Goal: Communication & Community: Ask a question

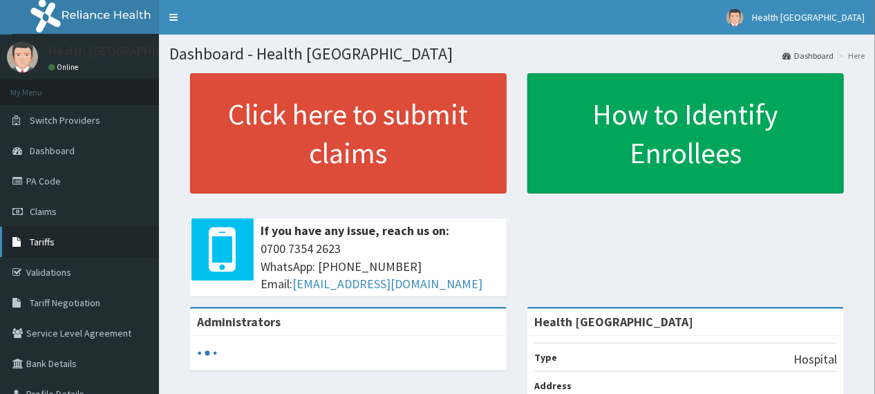
click at [57, 244] on link "Tariffs" at bounding box center [79, 242] width 159 height 30
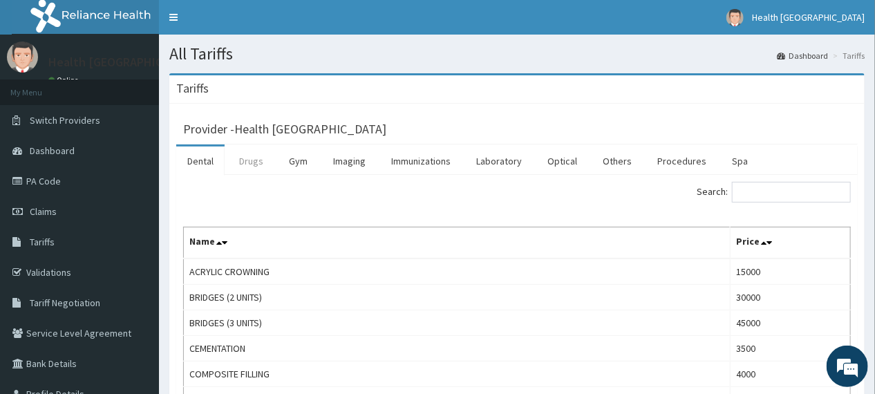
click at [263, 156] on link "Drugs" at bounding box center [251, 161] width 46 height 29
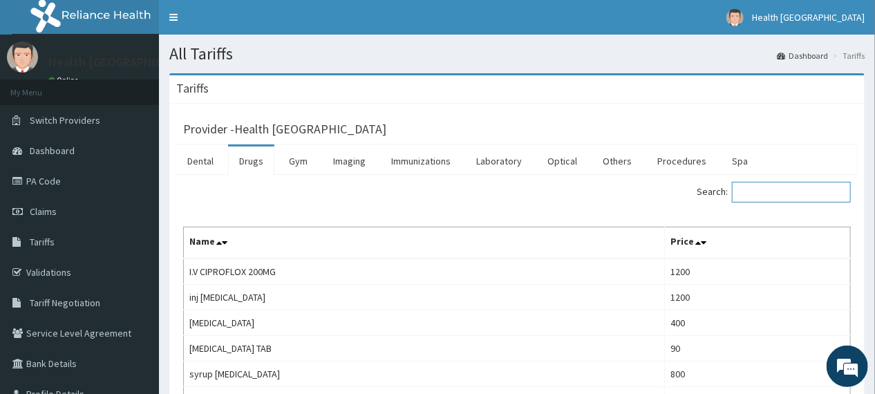
click at [769, 196] on input "Search:" at bounding box center [791, 192] width 119 height 21
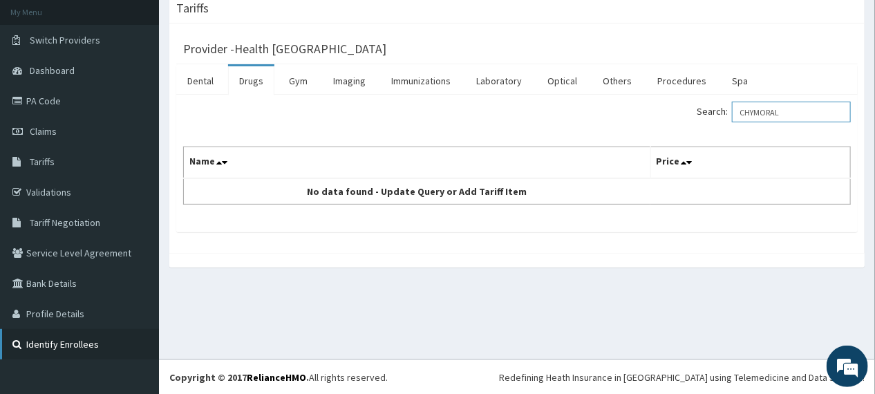
scroll to position [81, 0]
type input "CHYMORAL"
drag, startPoint x: 830, startPoint y: 368, endPoint x: 230, endPoint y: 28, distance: 690.0
click at [830, 368] on em at bounding box center [847, 366] width 37 height 37
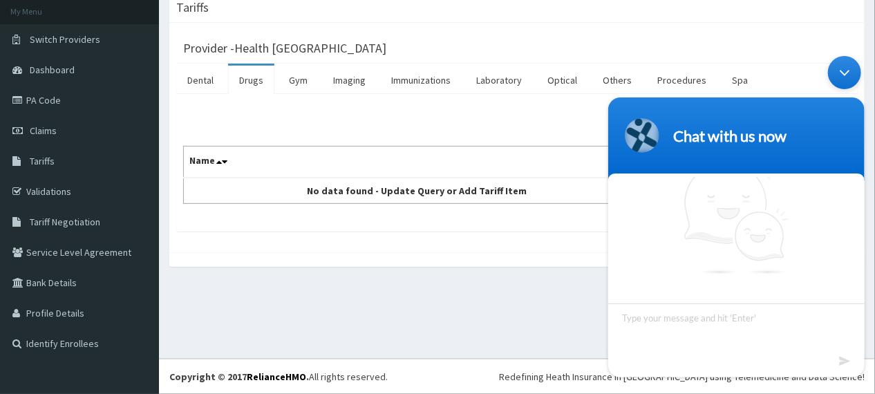
scroll to position [17, 0]
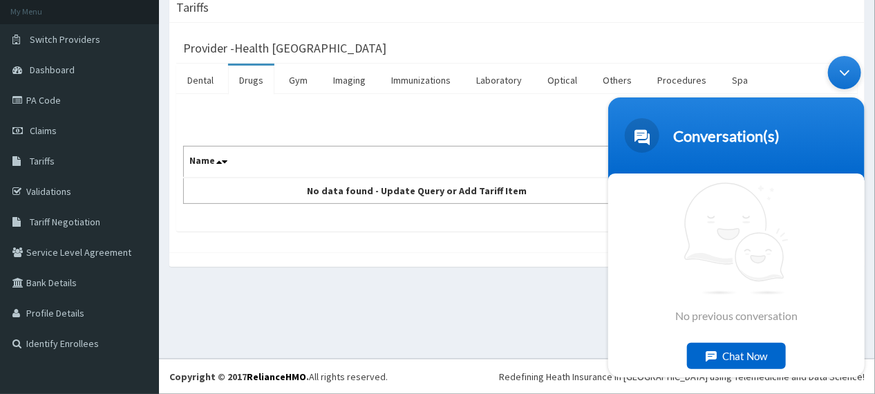
click at [742, 360] on div "Chat Now" at bounding box center [735, 355] width 99 height 26
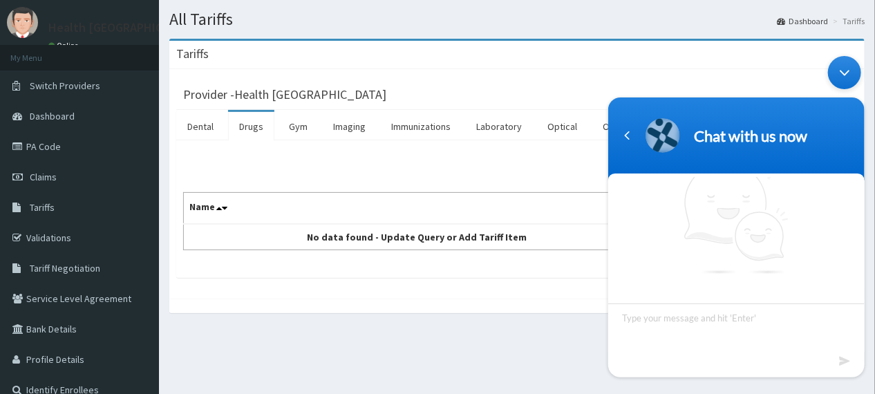
scroll to position [81, 0]
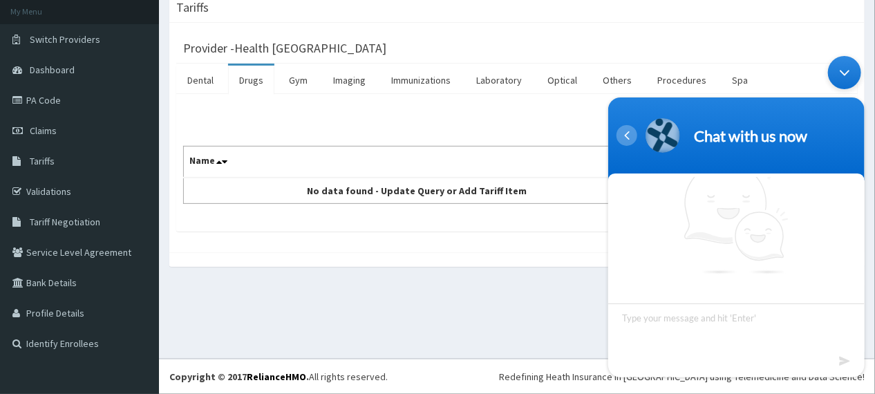
click at [627, 140] on div "Navigation go back" at bounding box center [626, 134] width 21 height 21
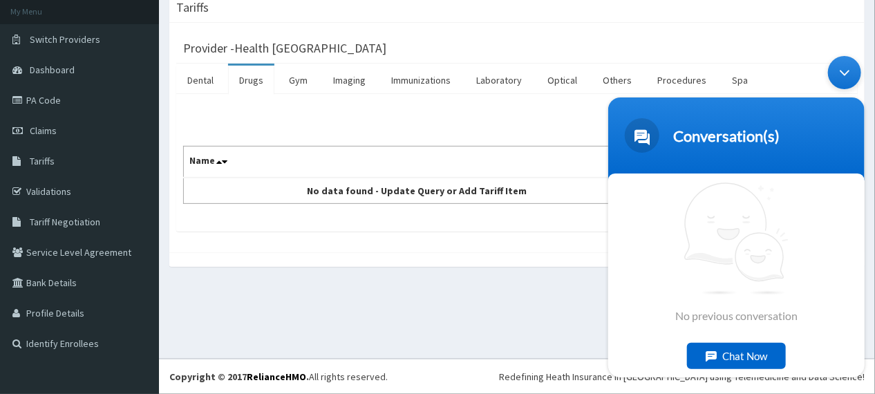
click at [553, 219] on div "Search: CHYMORAL Name Price No data found - Update Query or Add Tariff Item" at bounding box center [517, 163] width 682 height 138
drag, startPoint x: 543, startPoint y: 187, endPoint x: 598, endPoint y: 175, distance: 56.5
click at [545, 186] on td "No data found - Update Query or Add Tariff Item" at bounding box center [417, 191] width 467 height 26
click at [837, 74] on div "Minimize live chat window" at bounding box center [843, 71] width 33 height 33
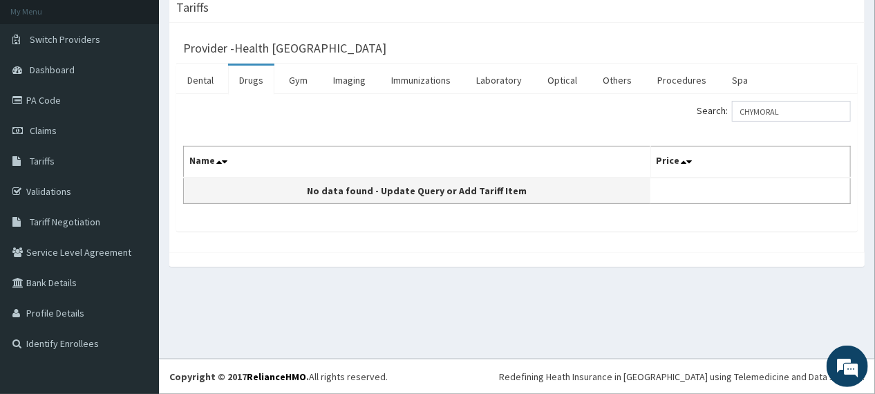
click at [531, 182] on td "No data found - Update Query or Add Tariff Item" at bounding box center [417, 191] width 467 height 26
drag, startPoint x: 527, startPoint y: 188, endPoint x: 519, endPoint y: 193, distance: 9.6
click at [527, 188] on td "No data found - Update Query or Add Tariff Item" at bounding box center [417, 191] width 467 height 26
click at [518, 193] on td "No data found - Update Query or Add Tariff Item" at bounding box center [417, 191] width 467 height 26
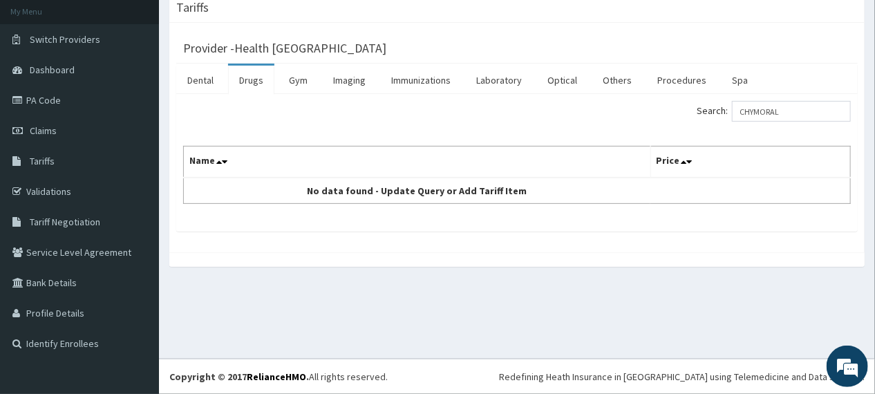
click at [483, 176] on th "Name" at bounding box center [417, 163] width 467 height 32
click at [473, 171] on th "Name" at bounding box center [417, 163] width 467 height 32
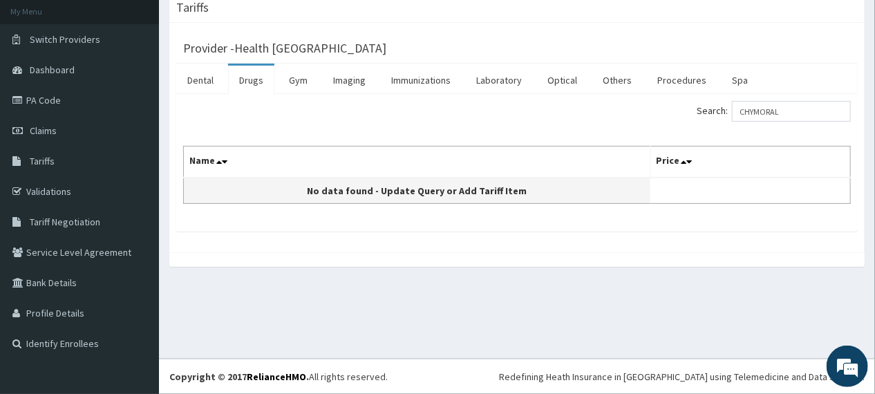
click at [448, 194] on td "No data found - Update Query or Add Tariff Item" at bounding box center [417, 191] width 467 height 26
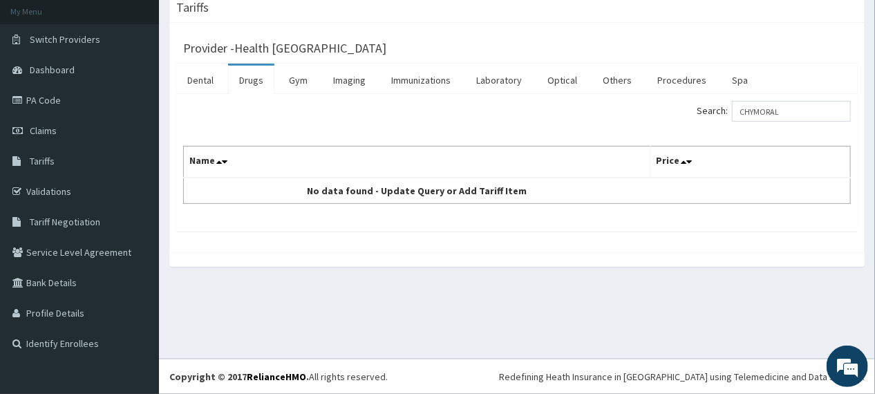
drag, startPoint x: 722, startPoint y: 152, endPoint x: 723, endPoint y: 162, distance: 9.8
click at [723, 156] on th "Price" at bounding box center [750, 163] width 200 height 32
click at [671, 160] on th "Price" at bounding box center [750, 163] width 200 height 32
click at [683, 160] on icon at bounding box center [685, 162] width 6 height 10
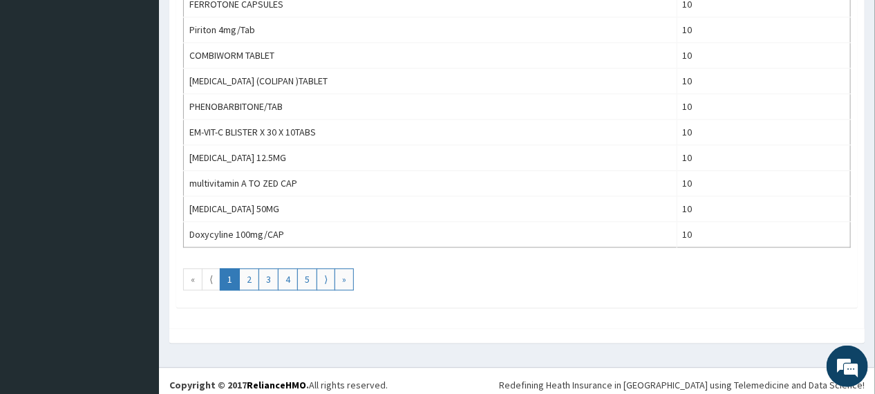
scroll to position [1291, 0]
click at [337, 272] on link "»" at bounding box center [344, 279] width 19 height 22
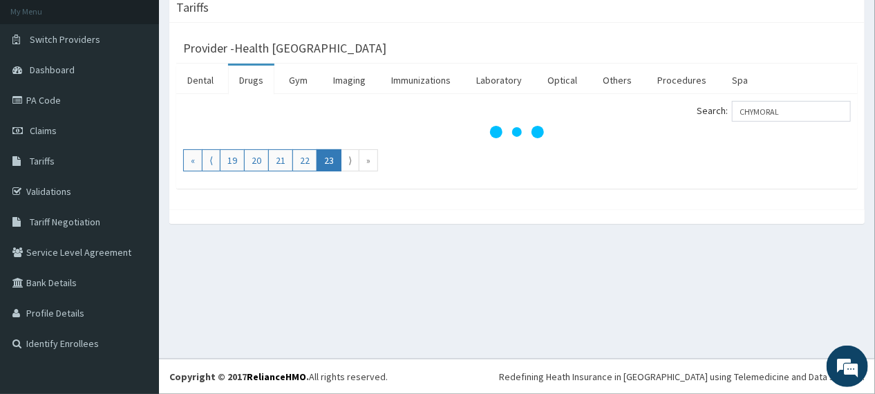
scroll to position [81, 0]
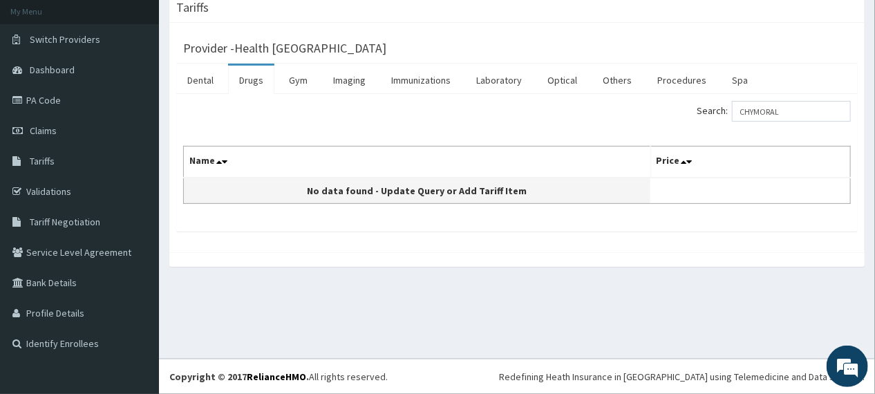
click at [409, 195] on td "No data found - Update Query or Add Tariff Item" at bounding box center [417, 191] width 467 height 26
drag, startPoint x: 539, startPoint y: 185, endPoint x: 507, endPoint y: 191, distance: 33.1
click at [507, 191] on td "No data found - Update Query or Add Tariff Item" at bounding box center [417, 191] width 467 height 26
drag, startPoint x: 346, startPoint y: 196, endPoint x: 372, endPoint y: 188, distance: 27.5
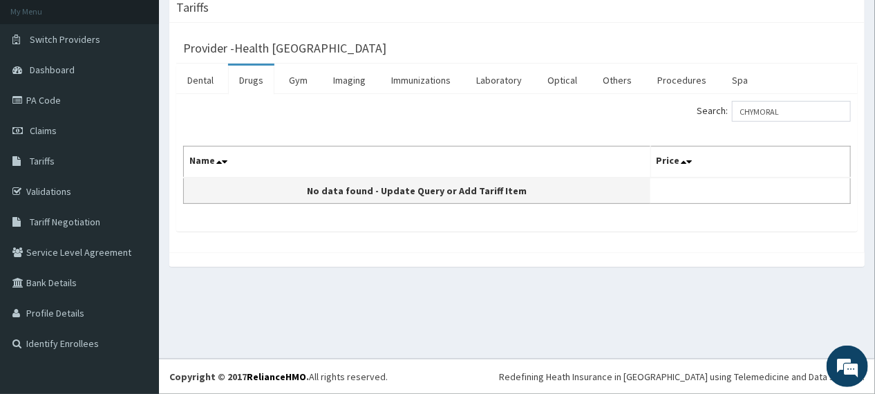
click at [345, 196] on td "No data found - Update Query or Add Tariff Item" at bounding box center [417, 191] width 467 height 26
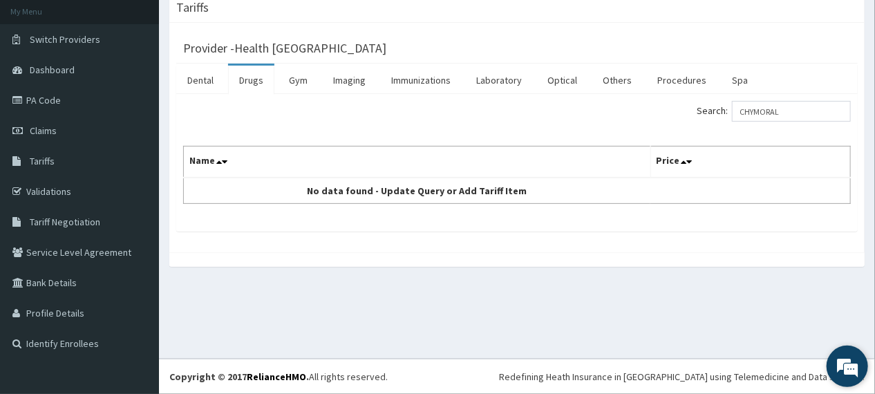
click at [850, 362] on em at bounding box center [847, 366] width 37 height 37
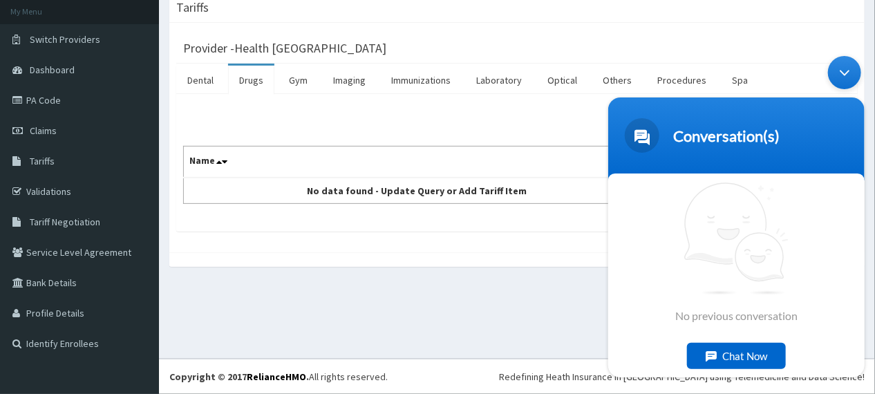
click at [773, 360] on div "Chat Now" at bounding box center [735, 355] width 99 height 26
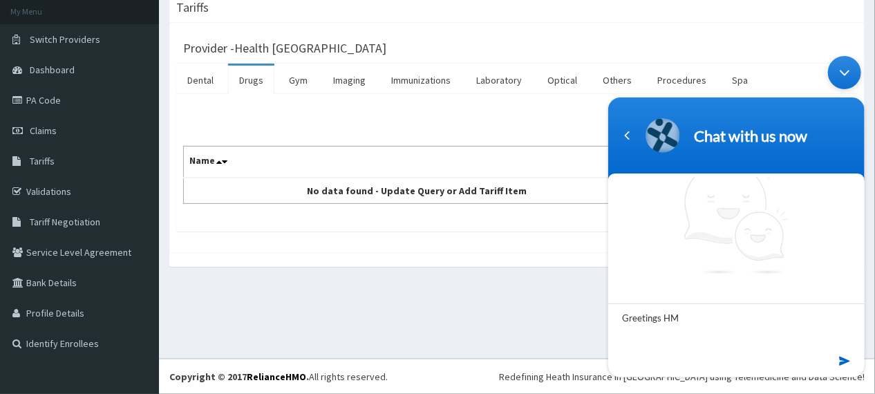
type textarea "Greetings HMO"
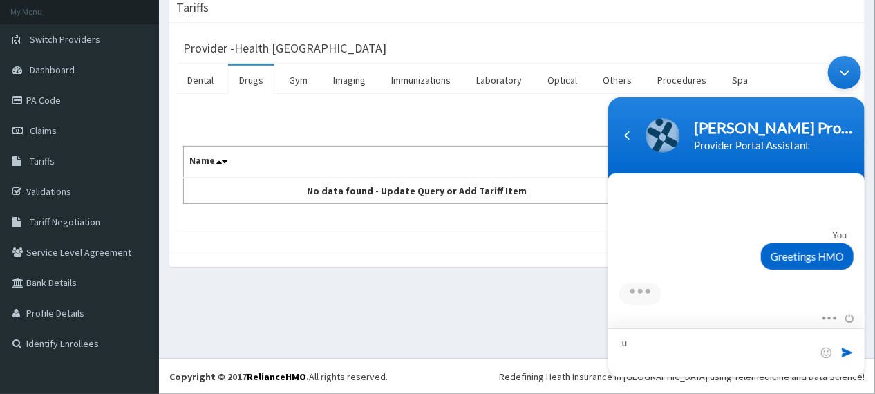
type textarea "u"
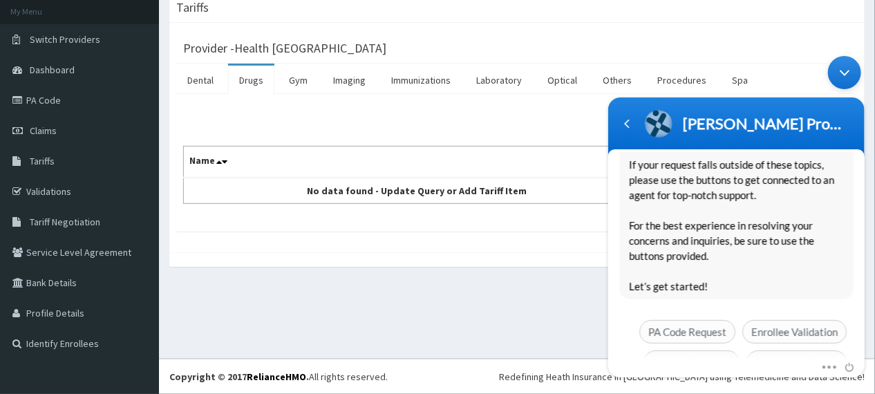
scroll to position [273, 0]
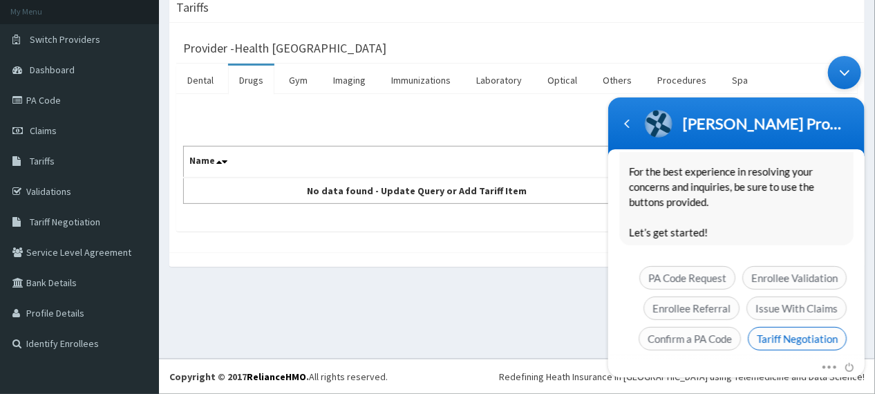
click at [785, 326] on span "Tariff Negotiation" at bounding box center [796, 338] width 99 height 24
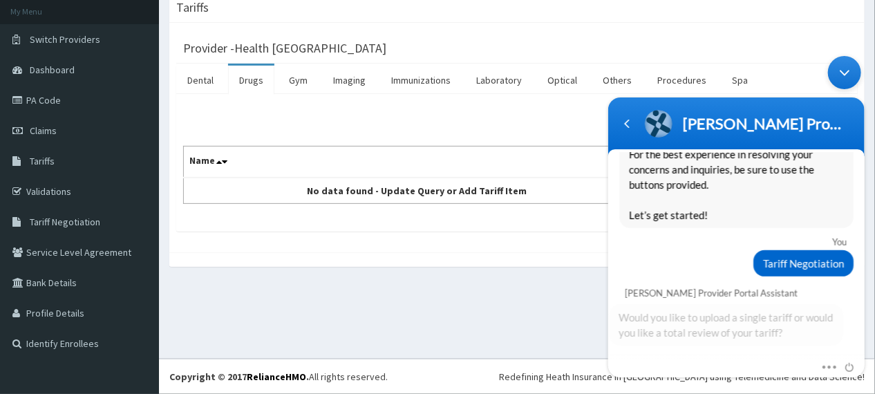
scroll to position [329, 0]
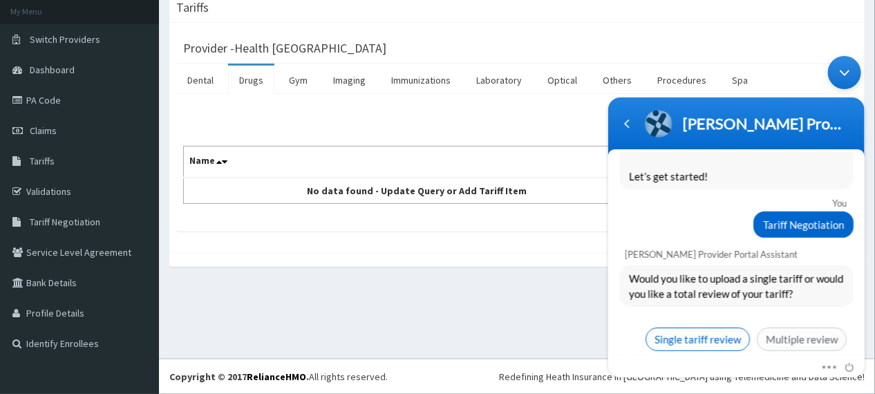
click at [717, 327] on span "Single tariff review" at bounding box center [697, 339] width 104 height 24
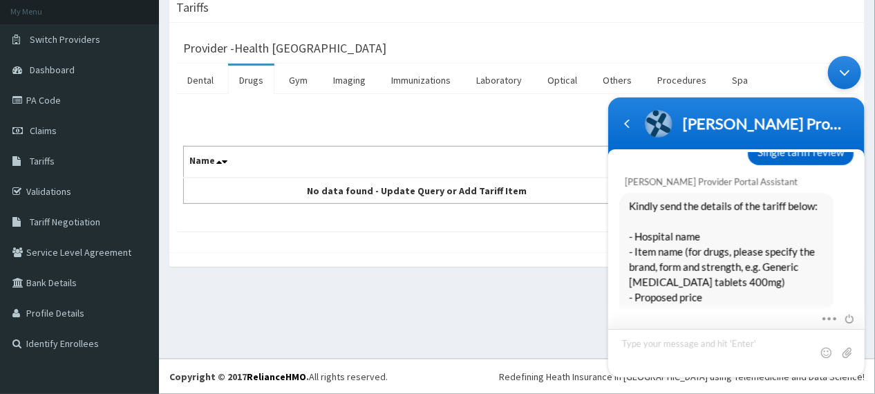
scroll to position [608, 0]
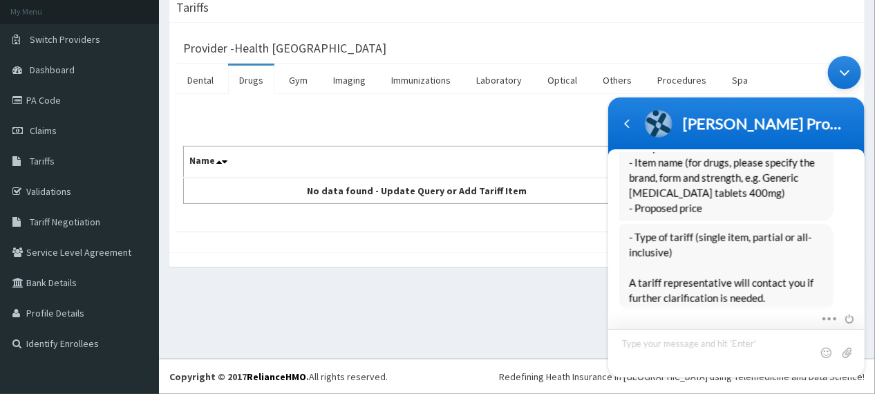
click at [670, 348] on textarea "Type your message and hit 'Enter'" at bounding box center [736, 352] width 256 height 48
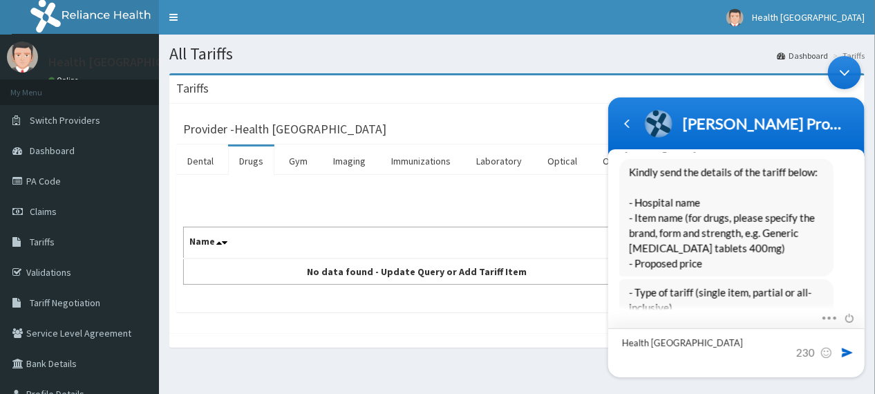
scroll to position [553, 0]
click at [619, 344] on textarea "Health [GEOGRAPHIC_DATA]" at bounding box center [736, 352] width 256 height 49
type textarea "- Health Fountains Hospital"
click at [739, 339] on textarea "- Health Fountains Hospital" at bounding box center [736, 352] width 256 height 49
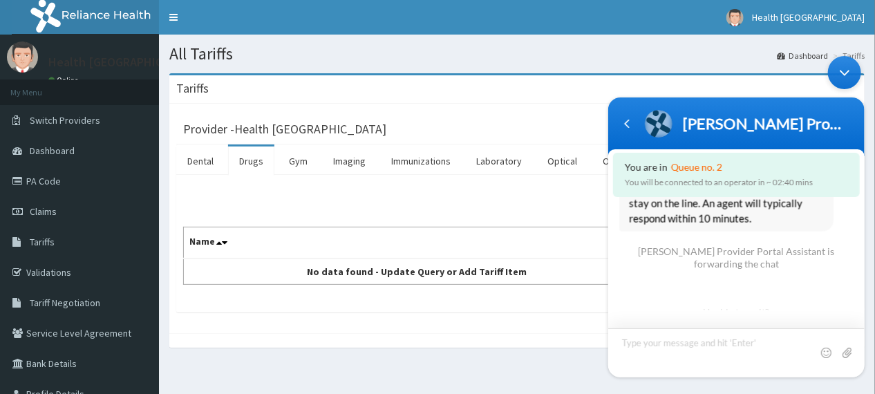
scroll to position [839, 0]
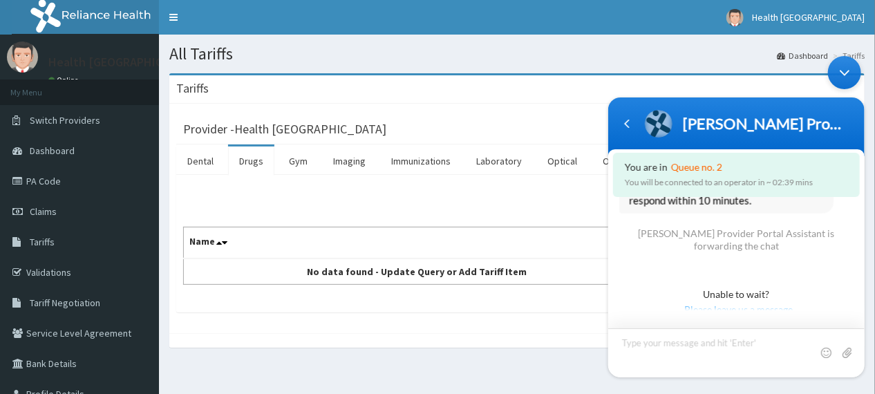
click at [670, 344] on textarea "Type your message and hit 'Enter'" at bounding box center [736, 352] width 256 height 49
type textarea "Health [GEOGRAPHIC_DATA]"
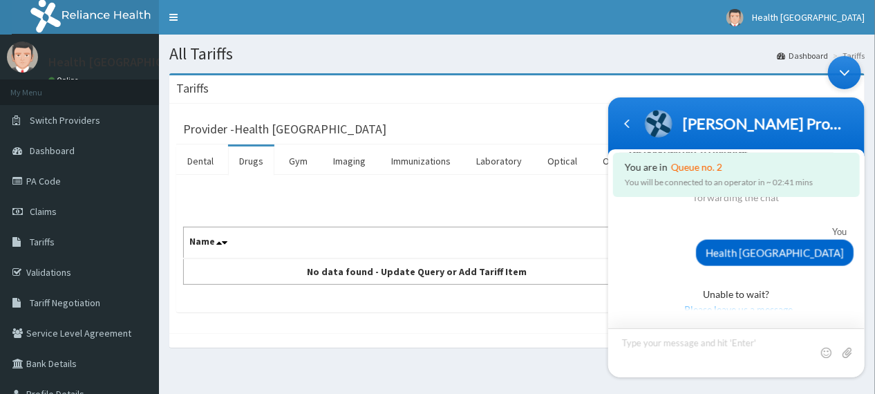
click at [680, 342] on textarea "Type your message and hit 'Enter'" at bounding box center [736, 352] width 256 height 49
click at [628, 354] on textarea "Health Fountains Hospital," at bounding box center [736, 352] width 256 height 49
click at [620, 348] on textarea "Health Fountains Hospital," at bounding box center [736, 352] width 256 height 49
click at [625, 357] on textarea "Health Fountains Hospital," at bounding box center [736, 352] width 256 height 49
click at [752, 350] on textarea "Health Fountains Hospital," at bounding box center [736, 352] width 256 height 49
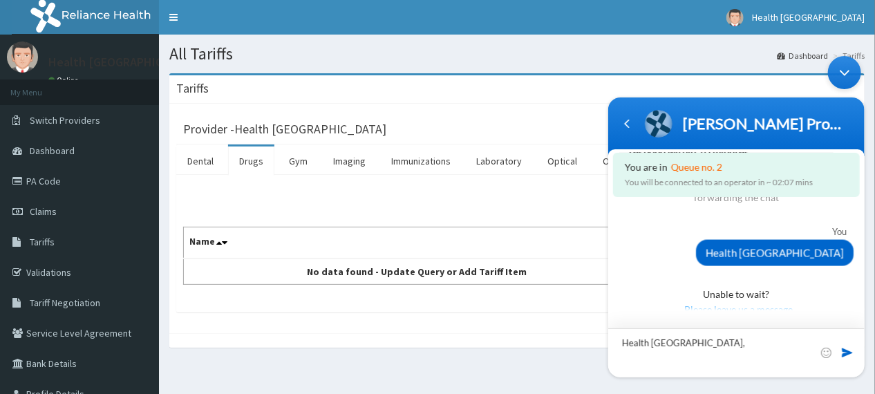
drag, startPoint x: 733, startPoint y: 338, endPoint x: 733, endPoint y: 346, distance: 8.3
click at [733, 339] on textarea "Health Fountains Hospital," at bounding box center [736, 352] width 256 height 49
click at [662, 361] on textarea "Health Fountains Hospital," at bounding box center [736, 352] width 256 height 49
click at [650, 360] on textarea "Health Fountains Hospital," at bounding box center [736, 352] width 256 height 49
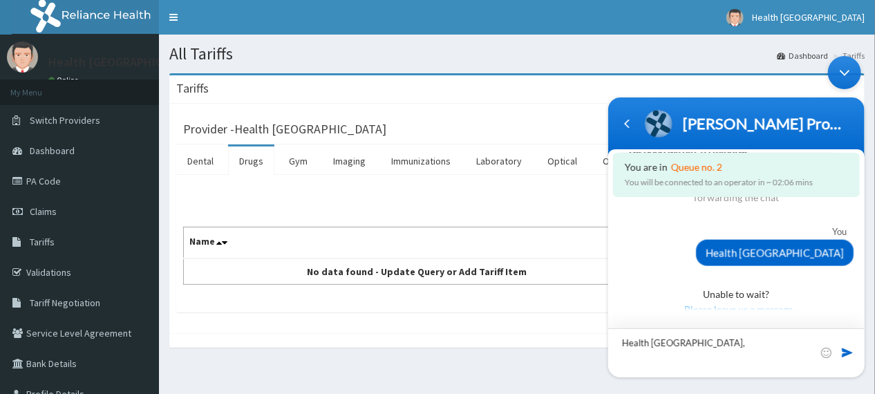
click at [760, 343] on textarea "Health Fountains Hospital," at bounding box center [736, 352] width 256 height 49
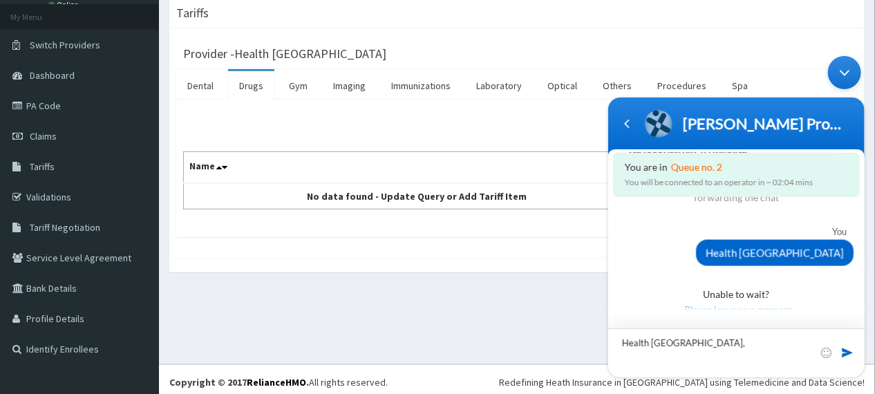
drag, startPoint x: 884, startPoint y: 309, endPoint x: 222, endPoint y: 309, distance: 662.2
click at [747, 352] on textarea "Health Fountains Hospital," at bounding box center [736, 352] width 256 height 49
click at [733, 341] on textarea "Health Fountains Hospital," at bounding box center [736, 352] width 256 height 49
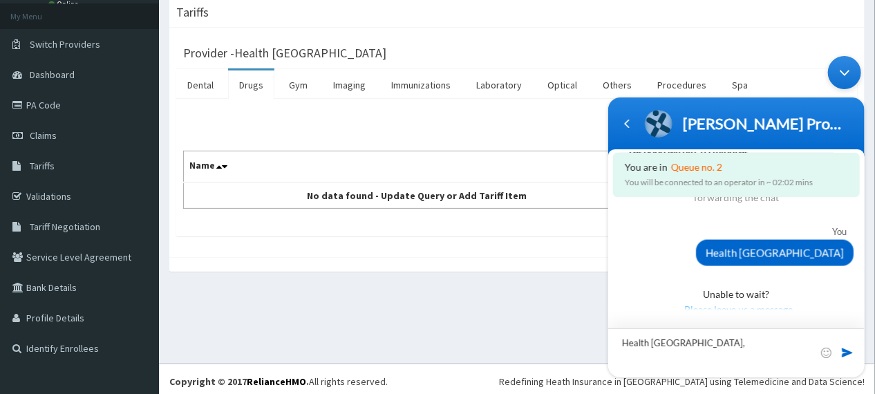
click at [730, 344] on textarea "Health Fountains Hospital," at bounding box center [736, 352] width 256 height 49
click at [731, 344] on textarea "Health Fountains Hospital," at bounding box center [736, 352] width 256 height 49
click at [726, 339] on textarea "Health Fountains Hospital," at bounding box center [736, 352] width 256 height 49
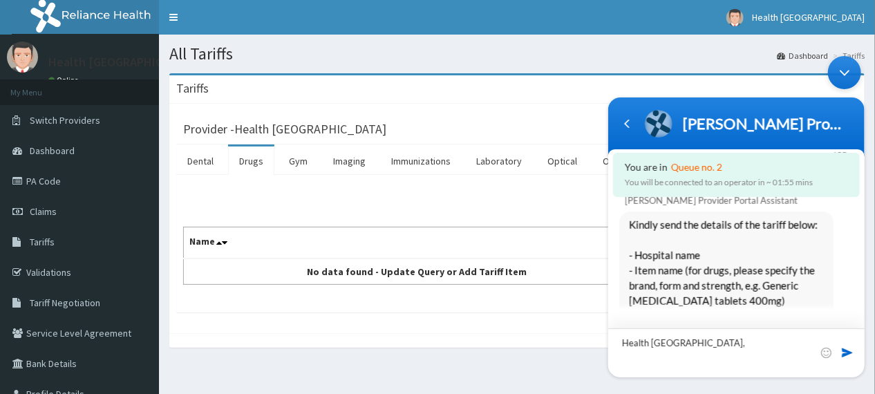
scroll to position [500, 0]
click at [738, 342] on textarea "Health Fountains Hospital, Tabs Chymoral" at bounding box center [736, 352] width 256 height 49
click at [738, 341] on textarea "Health Fountains Hospital, Tabs Chymoral" at bounding box center [736, 352] width 256 height 49
click at [766, 338] on textarea "Health Fountains Hospital, Chymoral" at bounding box center [736, 352] width 256 height 49
click at [728, 339] on textarea "Health Fountains Hospital, Chymoral Tablets 9" at bounding box center [736, 352] width 256 height 49
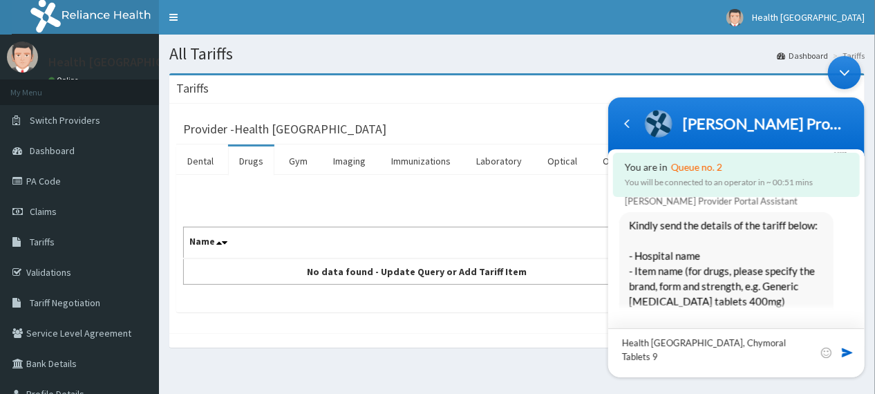
drag, startPoint x: 623, startPoint y: 356, endPoint x: 615, endPoint y: 357, distance: 7.6
click at [615, 357] on textarea "Health Fountains Hospital, Chymoral Tablets 9" at bounding box center [736, 352] width 256 height 49
click at [623, 355] on textarea "Health Fountains Hospital, Chymoral Tablets 9" at bounding box center [736, 352] width 256 height 49
click at [626, 357] on textarea "Health Fountains Hospital, Chymoral Tablets 9" at bounding box center [736, 352] width 256 height 49
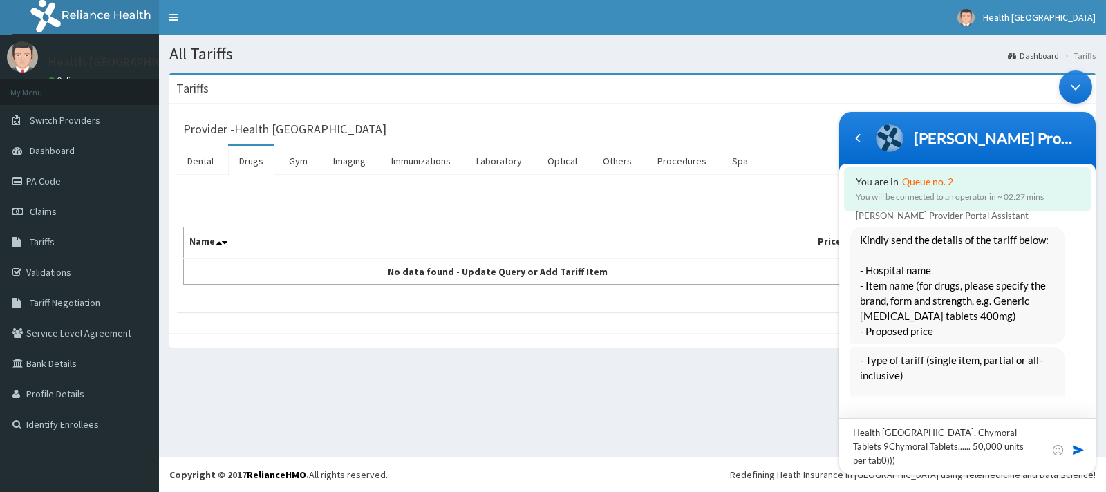
drag, startPoint x: 890, startPoint y: 469, endPoint x: 852, endPoint y: 464, distance: 37.7
click at [852, 393] on textarea "Health Fountains Hospital, Chymoral Tablets 9Chymoral Tablets...... 50,000 unit…" at bounding box center [967, 446] width 256 height 57
click at [853, 393] on textarea "Health Fountains Hospital, Chymoral Tablets 9Chymoral Tablets...... 50,000 unit…" at bounding box center [967, 446] width 256 height 57
drag, startPoint x: 1028, startPoint y: 429, endPoint x: 957, endPoint y: 428, distance: 71.2
click at [874, 393] on textarea "Health Fountains Hospital, Chymoral Tablets 9Chymoral Tablets...... 50,000 unit…" at bounding box center [967, 446] width 256 height 57
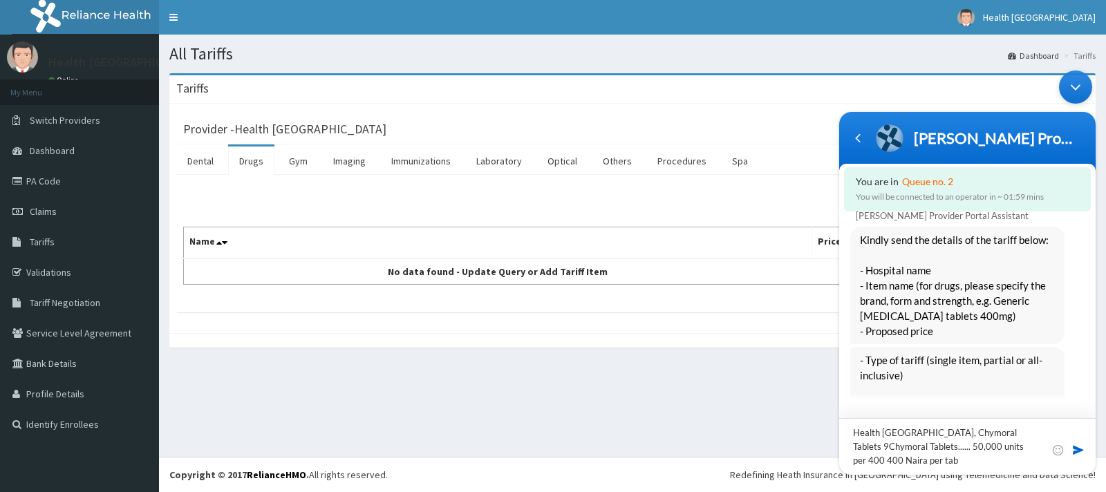
type textarea "Health Fountains Hospital,9Chymoral Tablets...... 50,000 units per 400 400 Nair…"
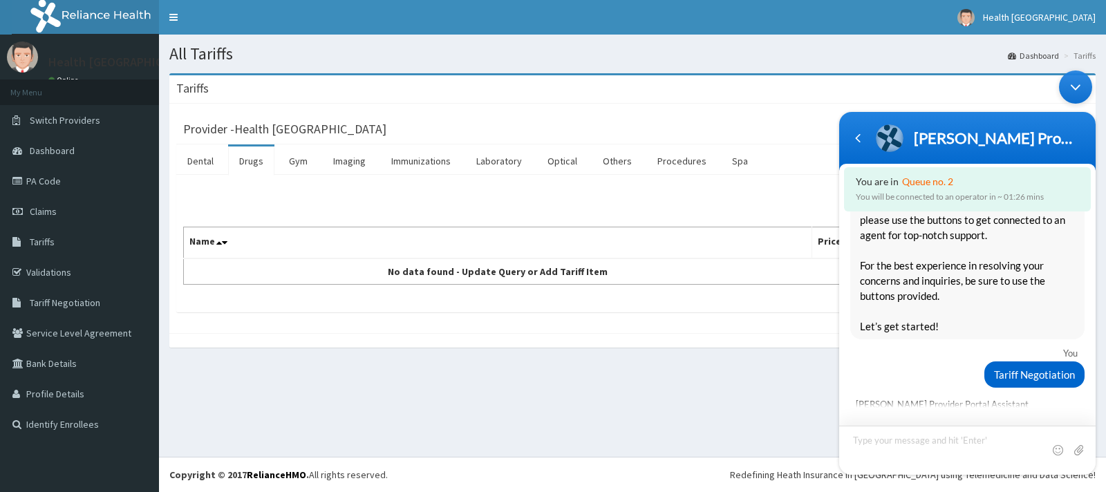
scroll to position [207, 0]
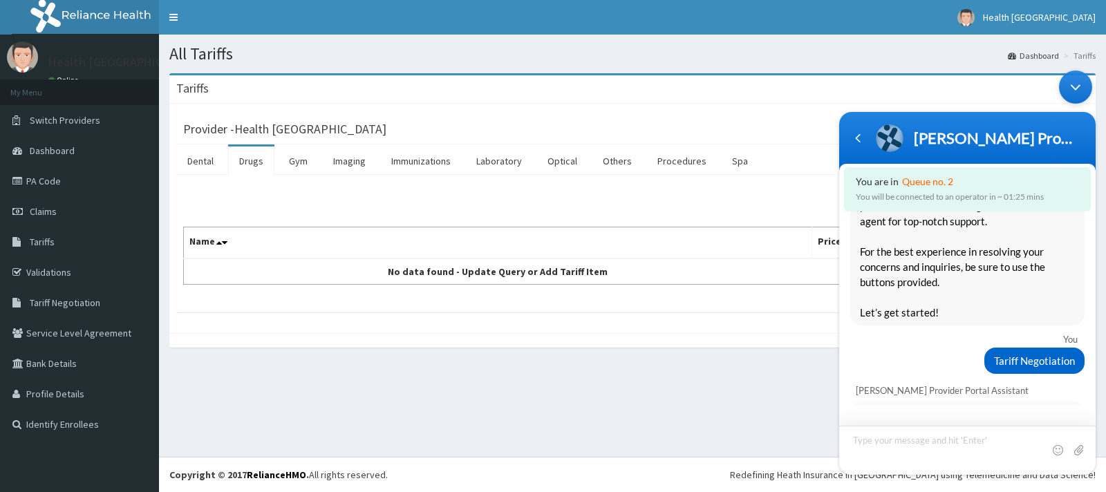
click at [874, 393] on textarea "Type your message and hit 'Enter'" at bounding box center [967, 449] width 256 height 49
type textarea "Greetings HMO"
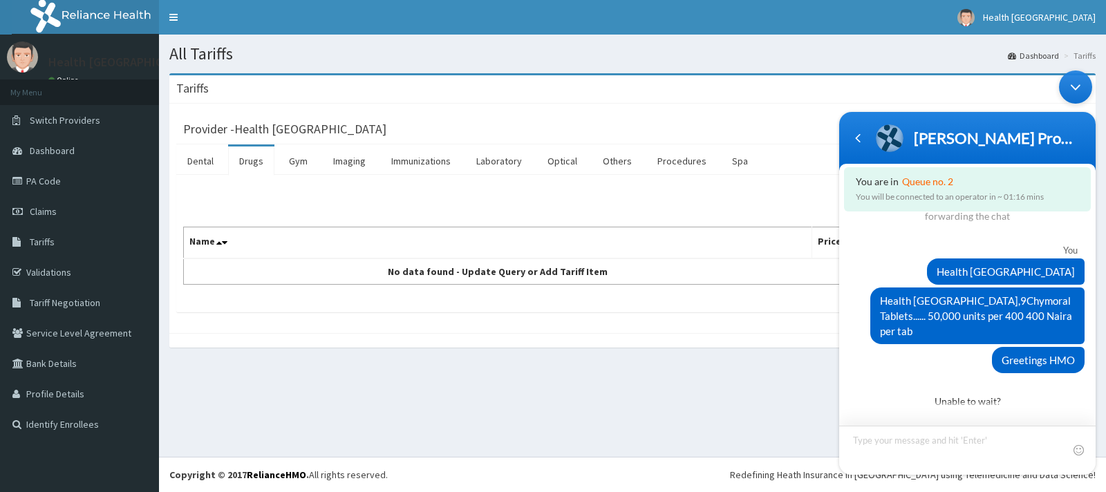
scroll to position [897, 0]
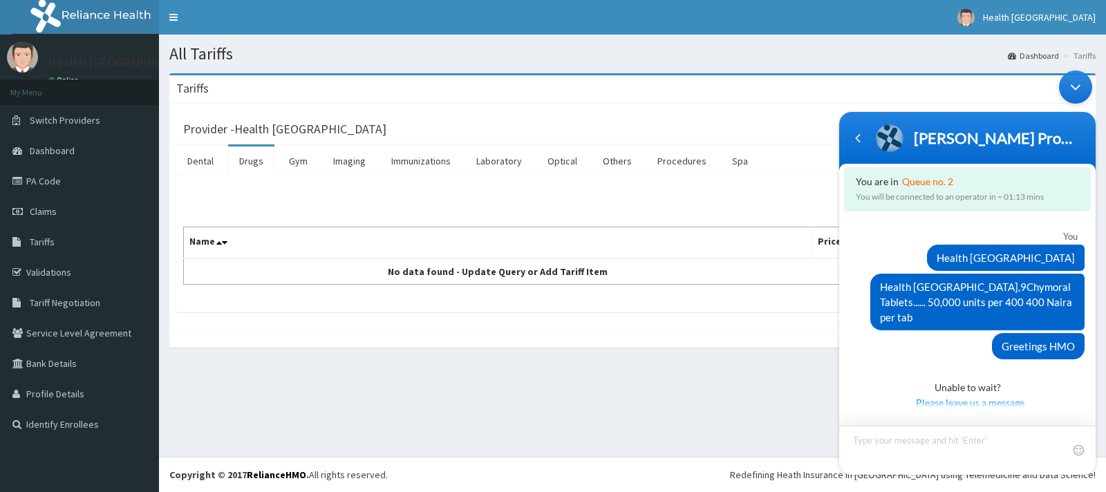
click at [869, 393] on textarea "Type your message and hit 'Enter'" at bounding box center [967, 449] width 256 height 49
drag, startPoint x: 869, startPoint y: 443, endPoint x: 863, endPoint y: 412, distance: 31.6
click at [843, 393] on div at bounding box center [967, 440] width 256 height 67
click at [874, 393] on span "Please leave us a message" at bounding box center [969, 402] width 227 height 15
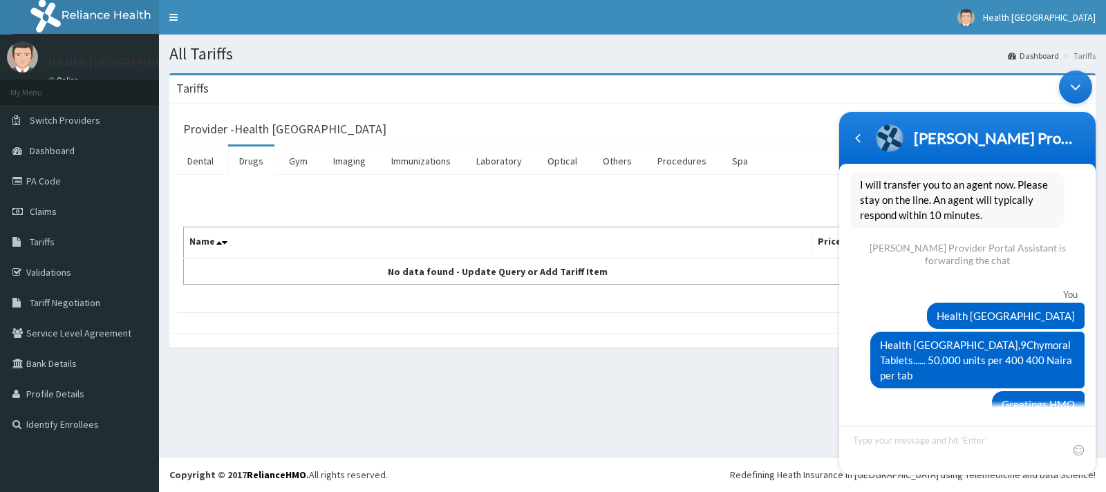
scroll to position [891, 0]
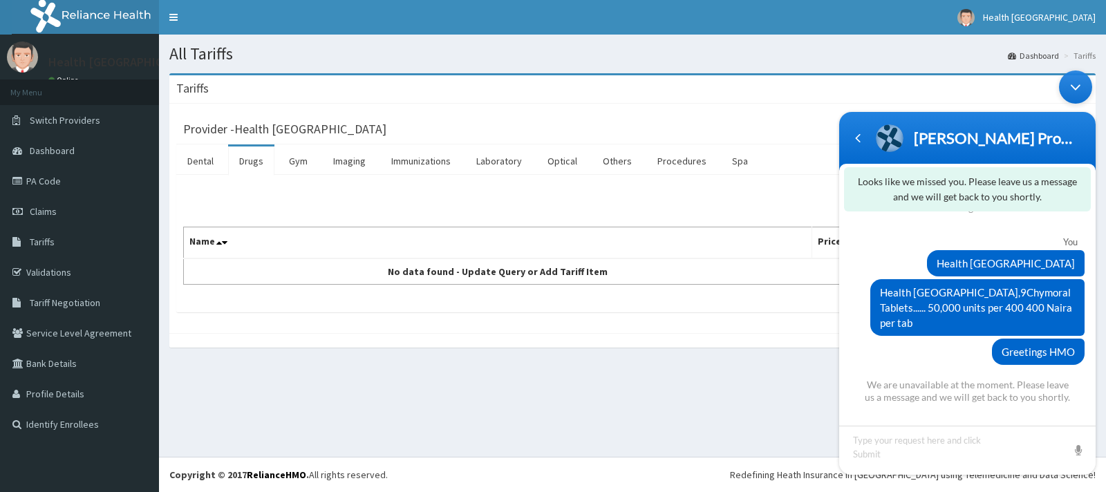
drag, startPoint x: 767, startPoint y: 388, endPoint x: 51, endPoint y: 281, distance: 724.0
click at [767, 388] on div "All Tariffs Dashboard Tariffs Tariffs Provider - Health Fountains Hospital Dent…" at bounding box center [632, 246] width 947 height 422
click at [874, 87] on div "Minimize live chat window" at bounding box center [1075, 86] width 33 height 33
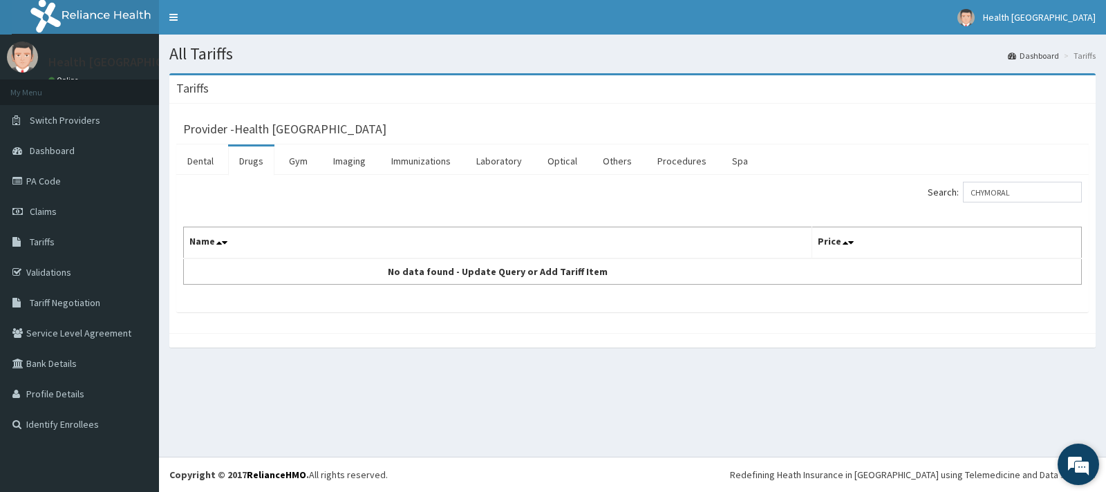
click at [874, 393] on em at bounding box center [1078, 464] width 37 height 37
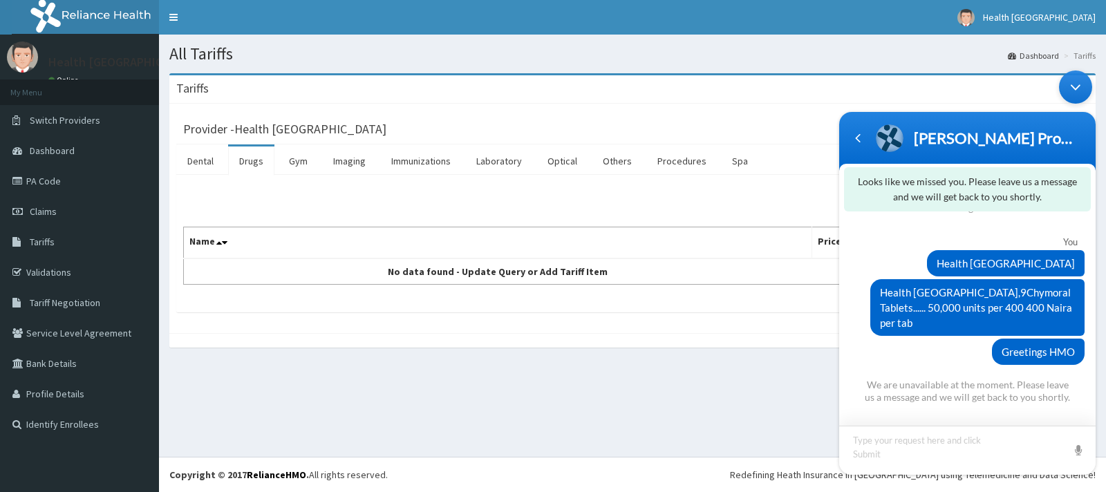
click at [874, 393] on textarea "Type your message and hit 'Enter'" at bounding box center [967, 449] width 256 height 49
type textarea "Greetings HMO"
click at [874, 393] on span at bounding box center [1078, 449] width 14 height 14
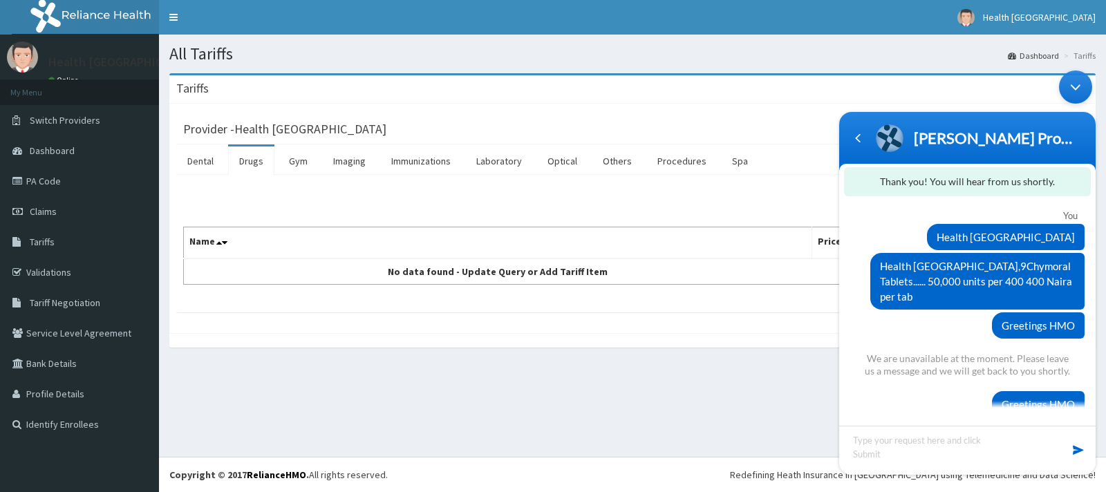
click at [874, 393] on textarea "Type your message and hit 'Enter'" at bounding box center [967, 449] width 256 height 49
click at [865, 393] on textarea "Type your message and hit 'Enter'" at bounding box center [967, 449] width 256 height 49
click at [874, 393] on textarea "Type your message and hit 'Enter'" at bounding box center [967, 449] width 256 height 49
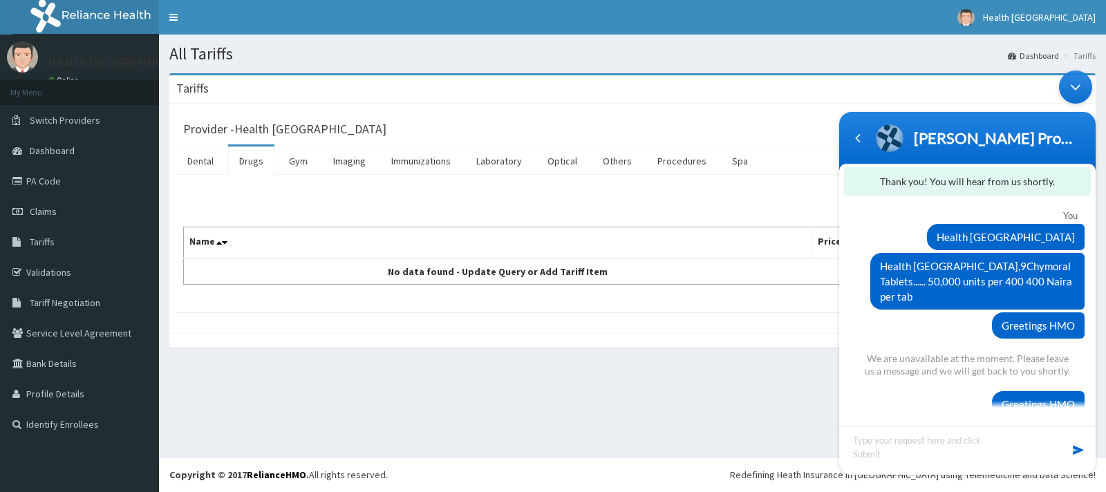
drag, startPoint x: 998, startPoint y: 438, endPoint x: 1020, endPoint y: 436, distance: 21.5
click at [874, 393] on textarea "Type your message and hit 'Enter'" at bounding box center [967, 449] width 256 height 49
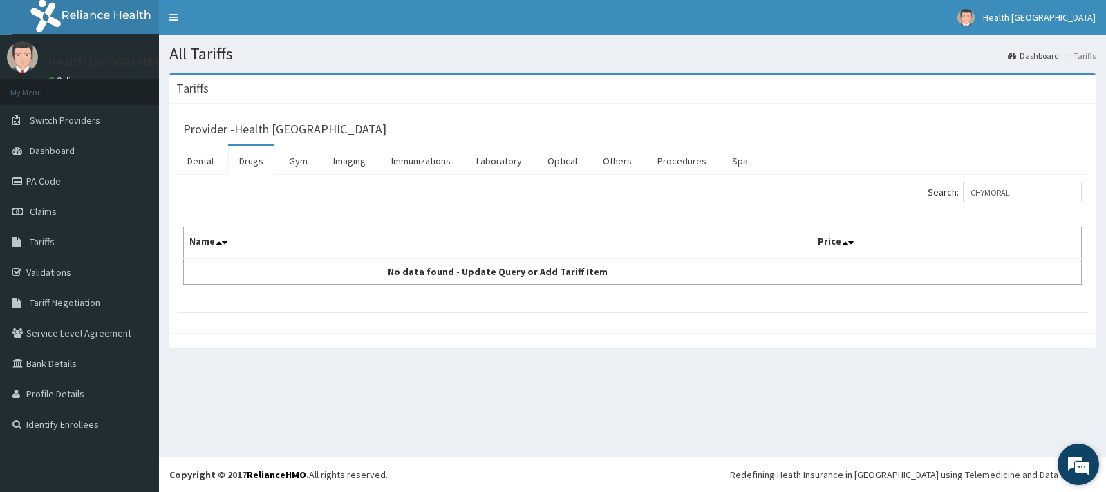
click at [874, 393] on em at bounding box center [1078, 464] width 37 height 37
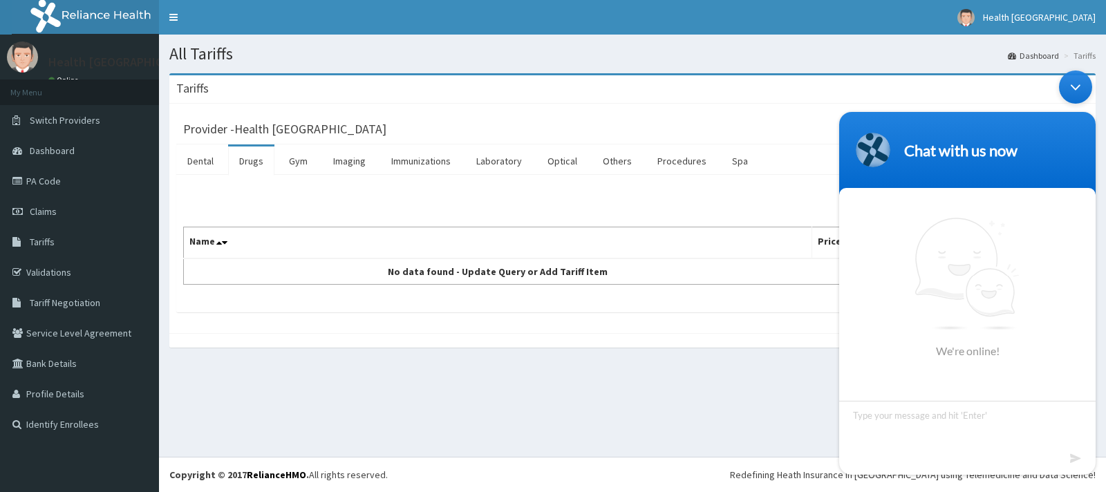
scroll to position [0, 0]
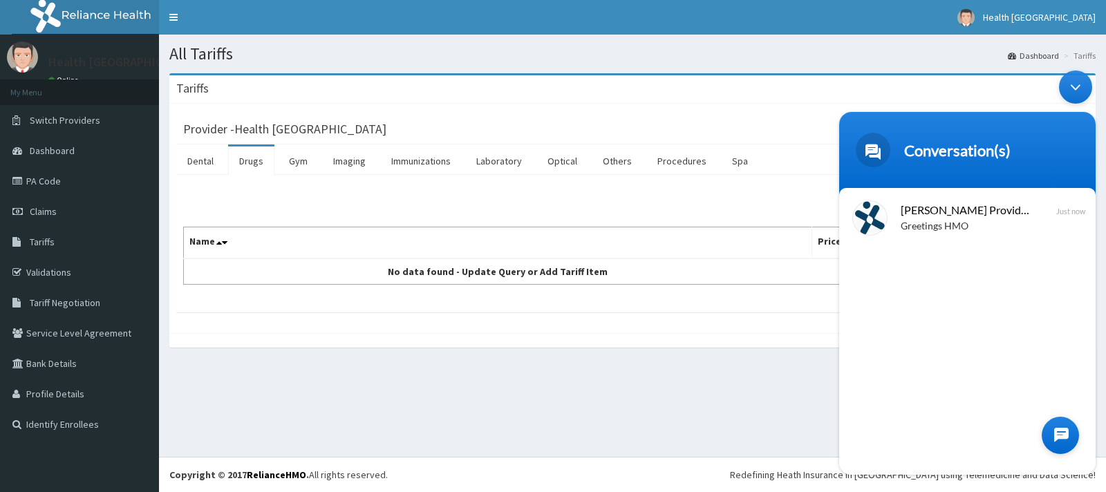
click at [874, 393] on div at bounding box center [1060, 434] width 37 height 37
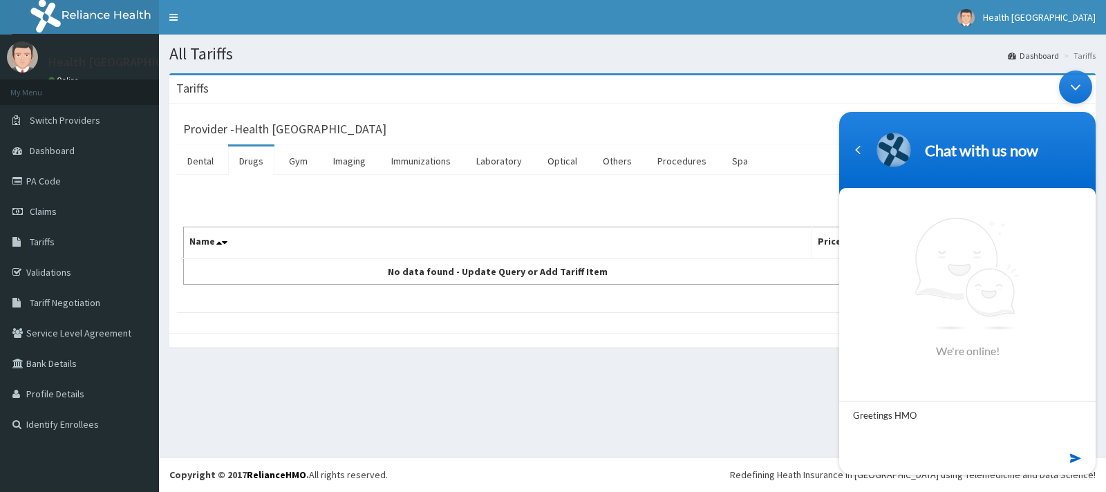
type textarea "Greetings HMO"
click at [874, 393] on em at bounding box center [1076, 458] width 13 height 19
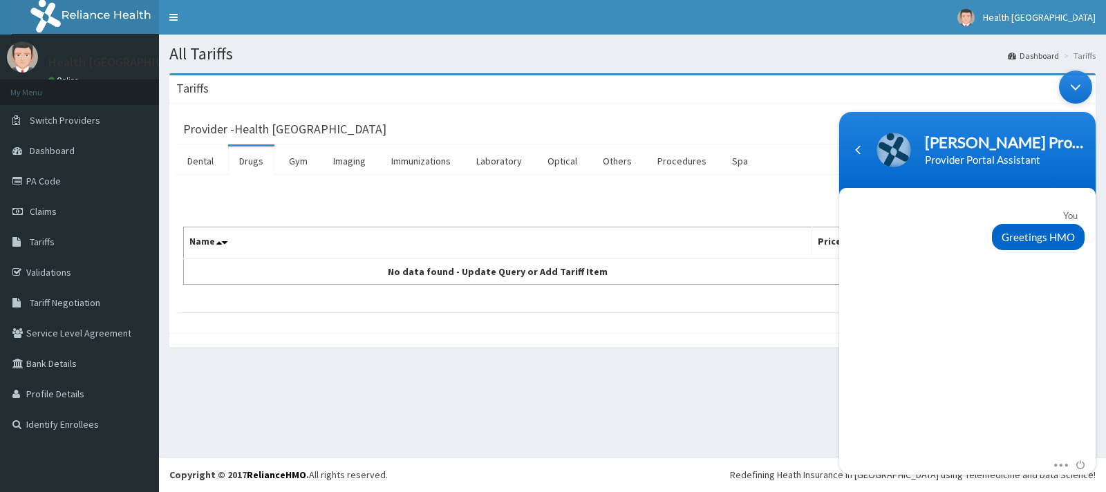
scroll to position [230, 0]
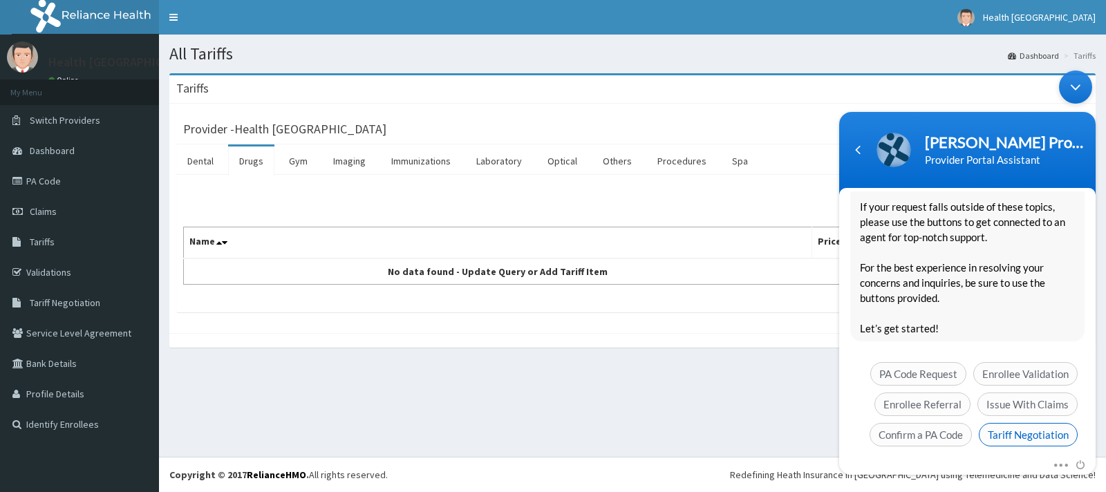
click at [874, 393] on span "Tariff Negotiation" at bounding box center [1028, 434] width 99 height 24
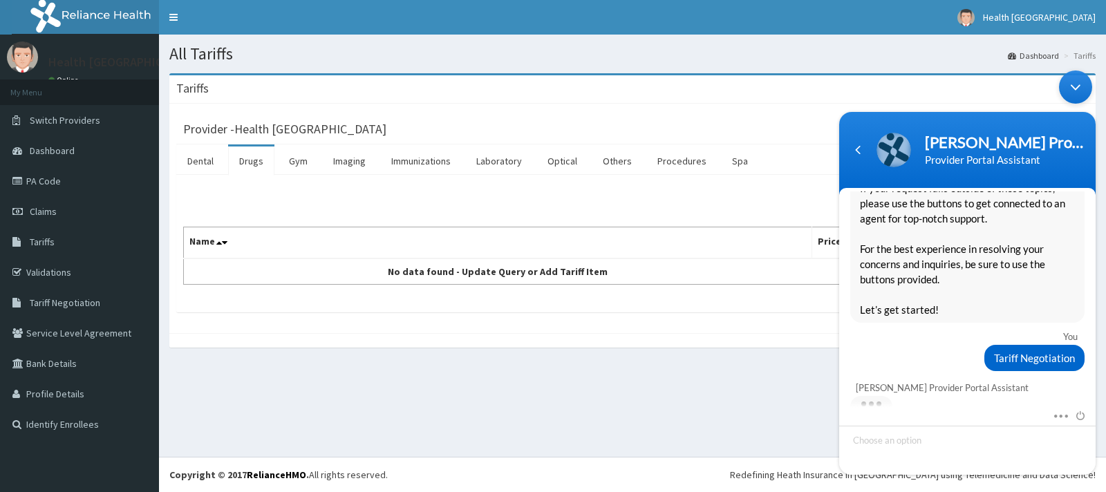
scroll to position [286, 0]
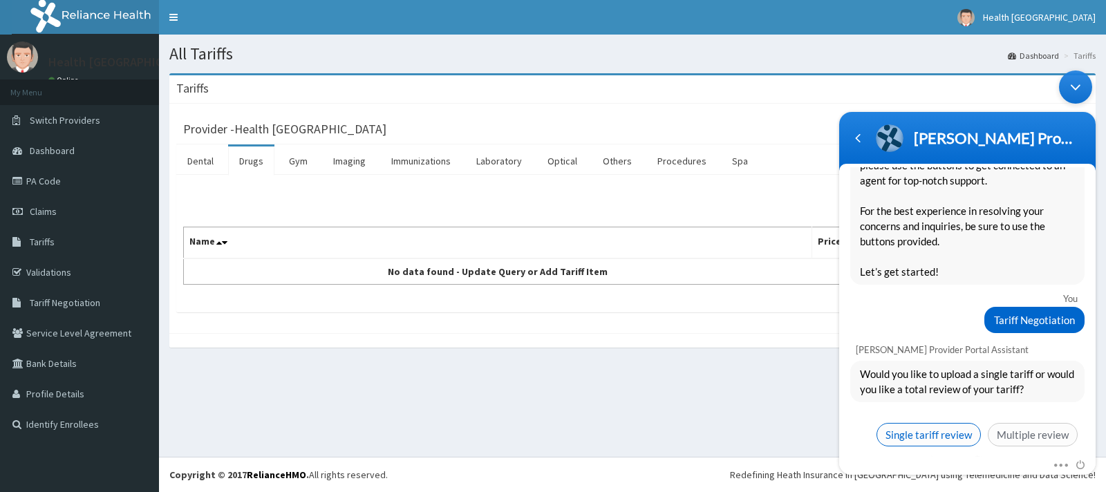
click at [874, 393] on span "Single tariff review" at bounding box center [929, 434] width 104 height 24
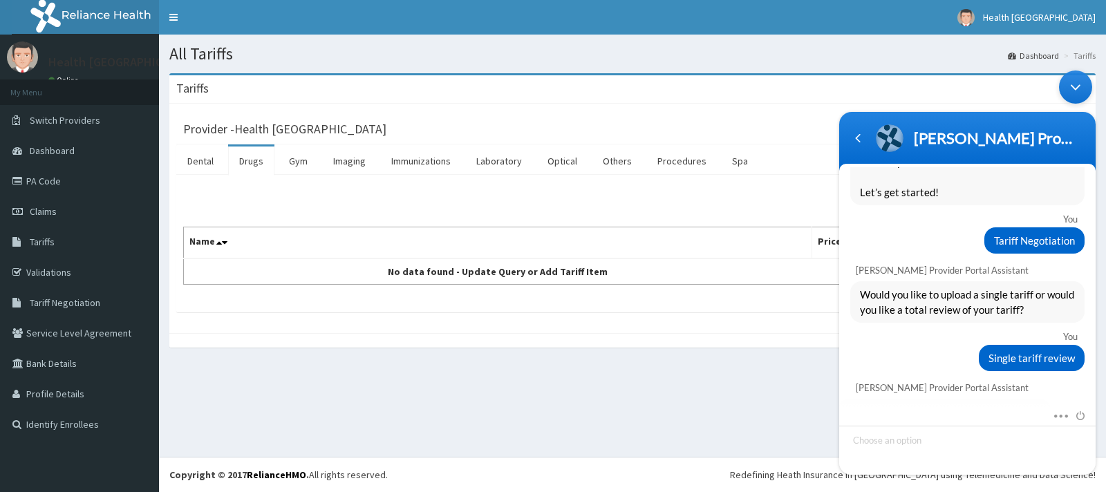
scroll to position [476, 0]
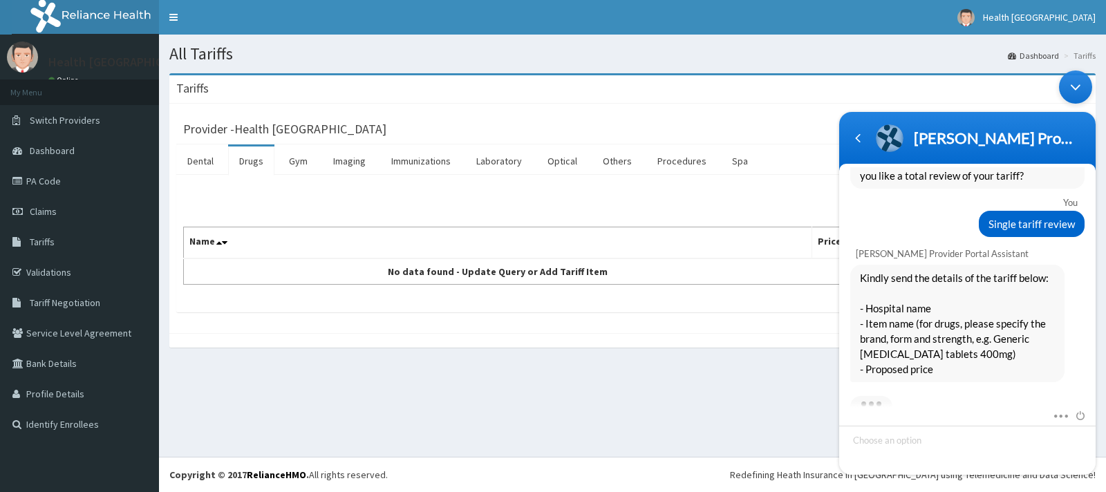
click at [871, 393] on textarea "Choose an option" at bounding box center [967, 449] width 256 height 49
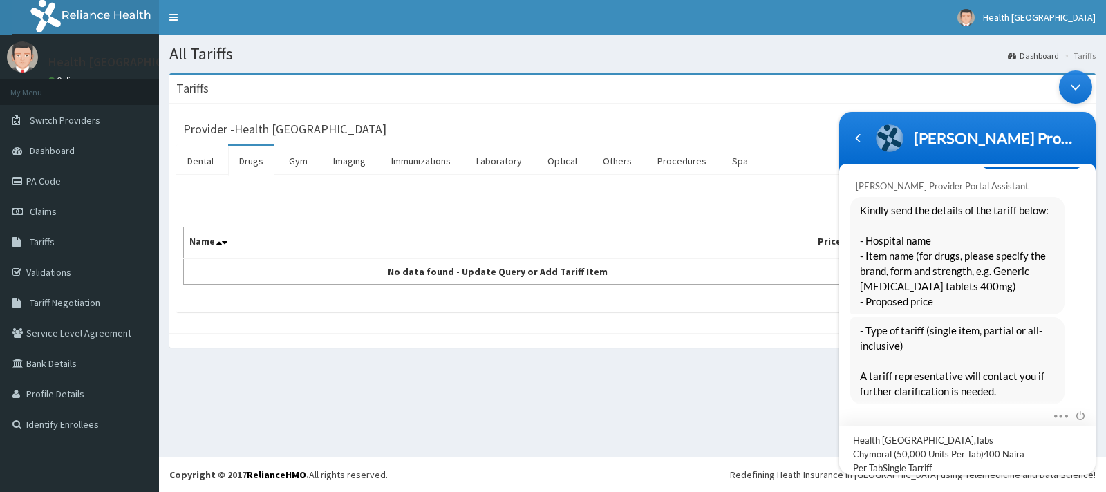
click at [874, 393] on textarea "Health Fountains Hospital,Tabs Chymoral (50,000 Units Per Tab)400 Naira Per Tab…" at bounding box center [967, 449] width 256 height 49
click at [874, 393] on textarea "Health Fountains Hospital,.....Tabs Chymoral (50,000 Units Per Tab)400 Naira Pe…" at bounding box center [967, 446] width 256 height 57
click at [867, 393] on textarea "Health Fountains Hospital,.....Tabs Chymoral (50,000 Units Per Tab) at 400 Nair…" at bounding box center [967, 446] width 256 height 57
click at [874, 393] on textarea "Health Fountains Hospital,.....Tabs Chymoral (50,000 Units Per Tab) at 400 Nair…" at bounding box center [967, 446] width 256 height 57
click at [874, 393] on textarea "Health Fountains Hospital,..... Tabs Chymoral (50,000 Units Per Tab) at 400 Nai…" at bounding box center [967, 446] width 256 height 57
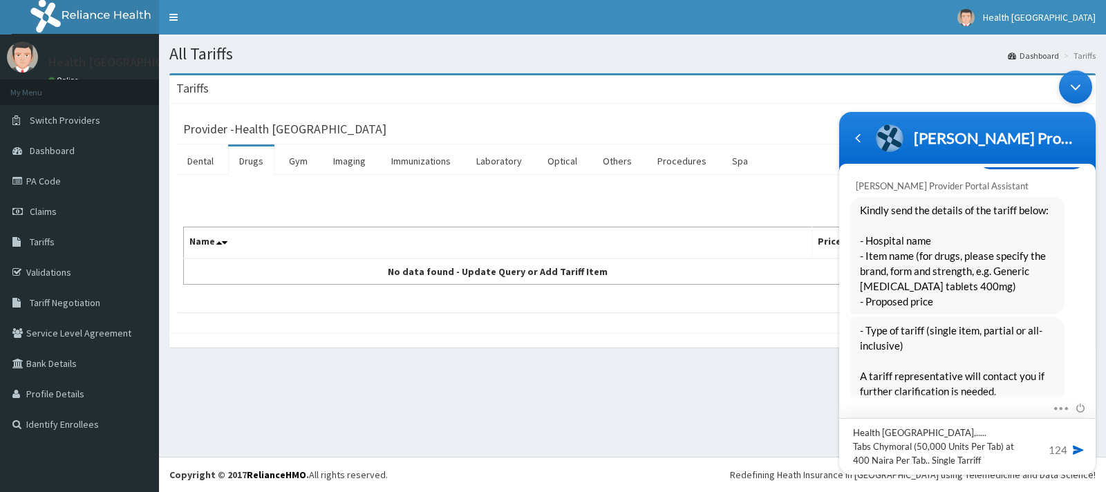
click at [874, 393] on textarea "Health Fountains Hospital,..... Tabs Chymoral (50,000 Units Per Tab) at 400 Nai…" at bounding box center [967, 446] width 256 height 57
click at [874, 393] on textarea "Health Fountains Hospital,..... Tabs Chymoral (50,000 Units Per Tab) 400 Naira …" at bounding box center [967, 446] width 256 height 57
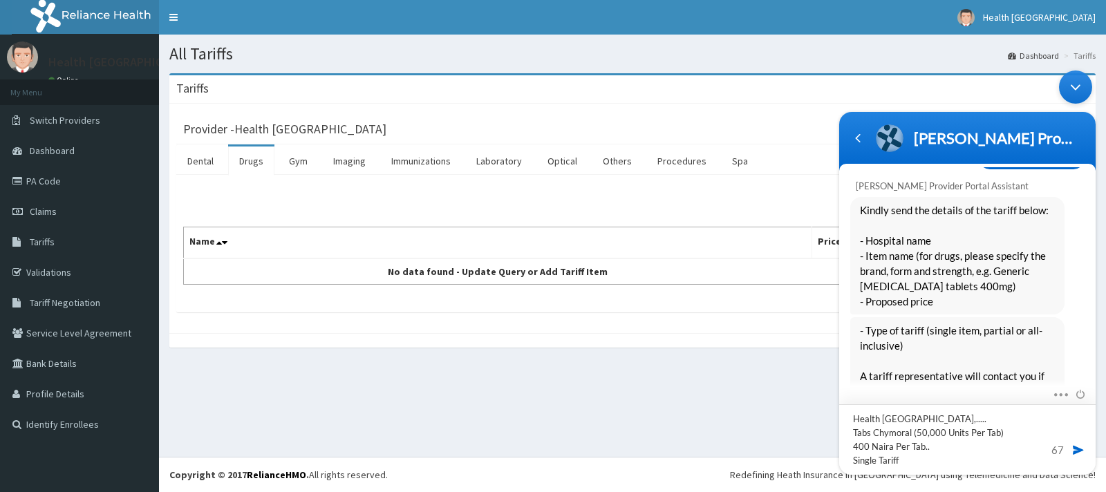
type textarea "Health Fountains Hospital,..... Tabs Chymoral (50,000 Units Per Tab) 400 Naira …"
drag, startPoint x: 53, startPoint y: 385, endPoint x: 828, endPoint y: 423, distance: 775.8
click at [824, 393] on div "All Tariffs Dashboard Tariffs Tariffs Provider - Health Fountains Hospital Dent…" at bounding box center [632, 246] width 947 height 422
click at [874, 393] on textarea "Health Fountains Hospital,..... Tabs Chymoral (50,000 Units Per Tab) 400 Naira …" at bounding box center [967, 439] width 256 height 71
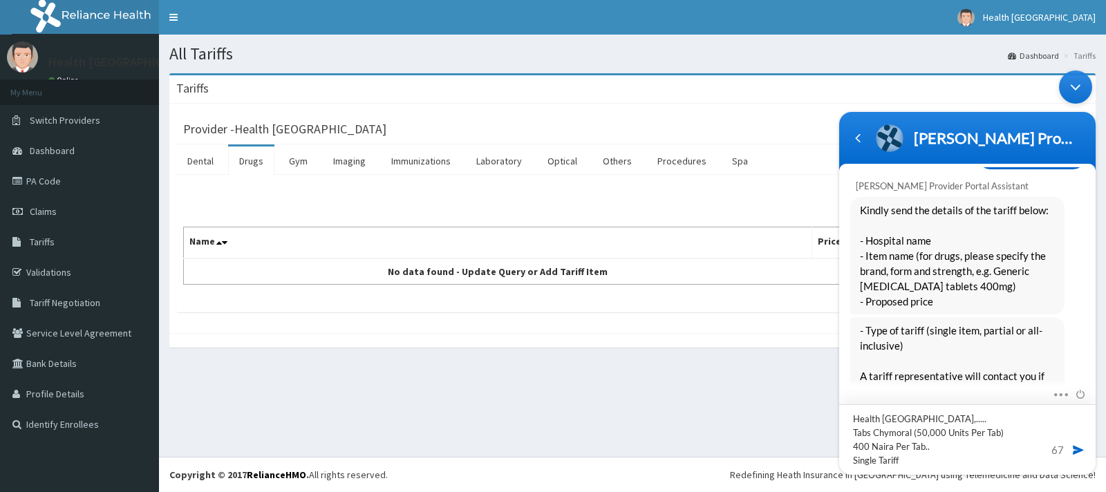
click at [874, 393] on textarea "Health Fountains Hospital,..... Tabs Chymoral (50,000 Units Per Tab) 400 Naira …" at bounding box center [967, 439] width 256 height 71
click at [874, 393] on span at bounding box center [1078, 449] width 14 height 14
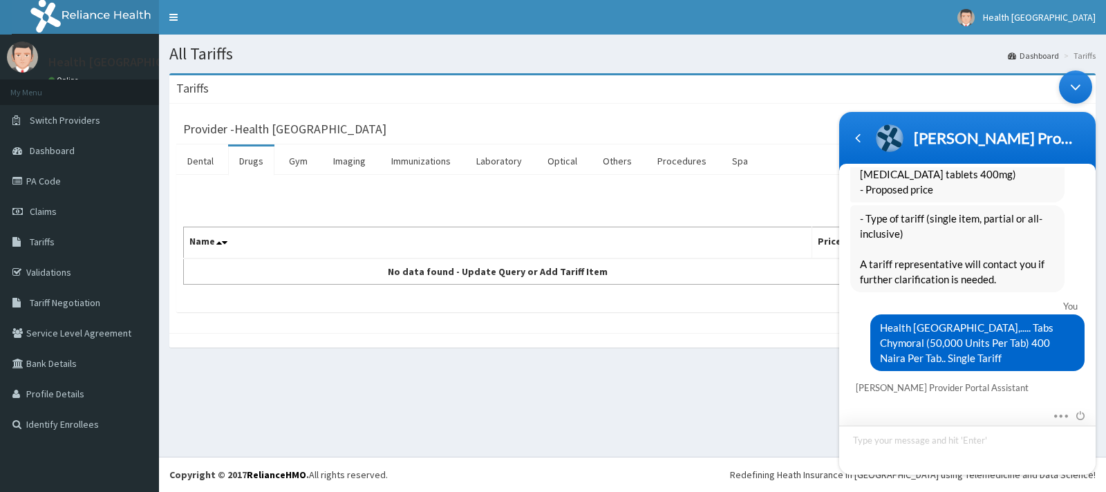
scroll to position [804, 0]
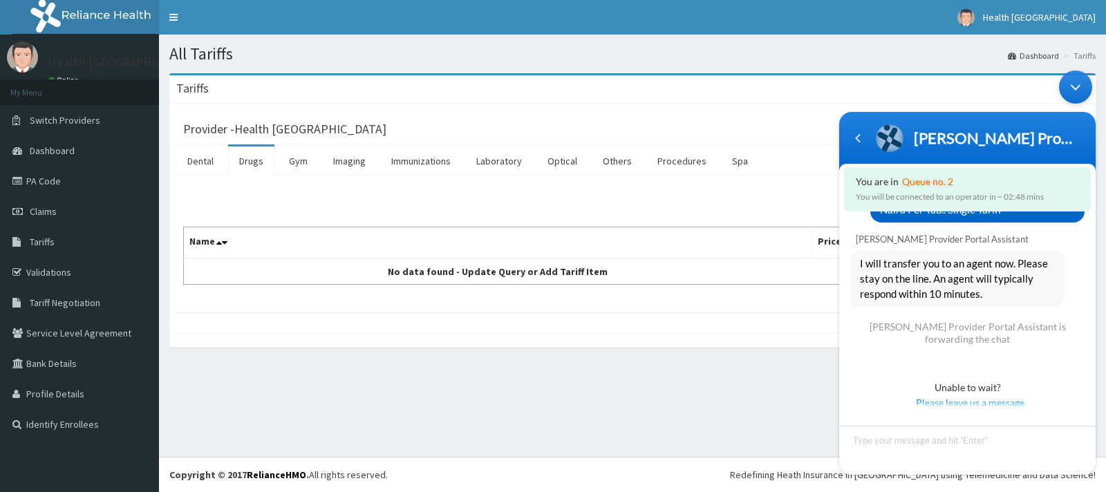
click at [804, 359] on div "Tariffs Provider - Health Fountains Hospital Dental Drugs Gym Imaging Immunizat…" at bounding box center [632, 217] width 947 height 288
click at [757, 389] on div "All Tariffs Dashboard Tariffs Tariffs Provider - Health Fountains Hospital Dent…" at bounding box center [632, 246] width 947 height 422
click at [859, 135] on div "Navigation go back" at bounding box center [857, 137] width 21 height 21
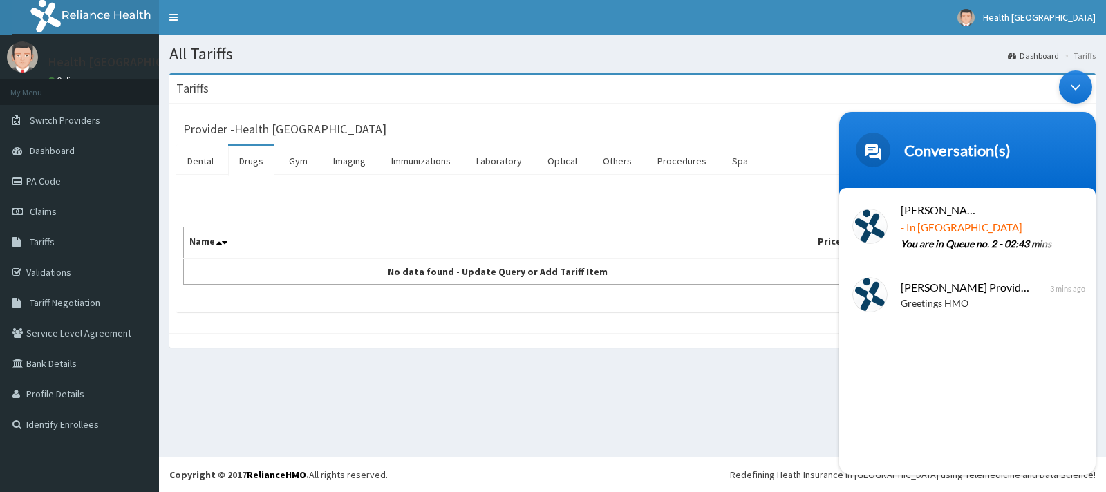
click at [874, 86] on div "Minimize live chat window" at bounding box center [1075, 86] width 33 height 33
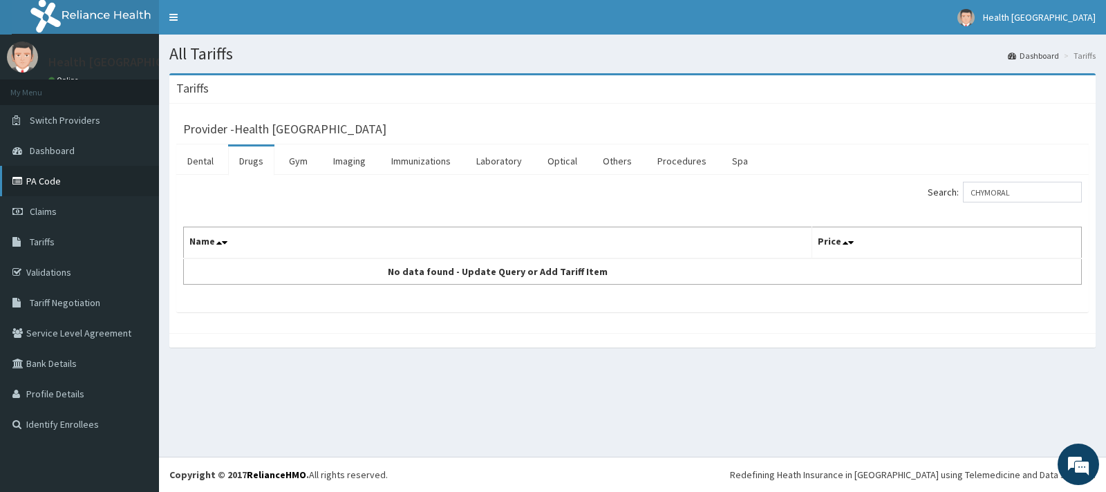
click at [75, 176] on link "PA Code" at bounding box center [79, 181] width 159 height 30
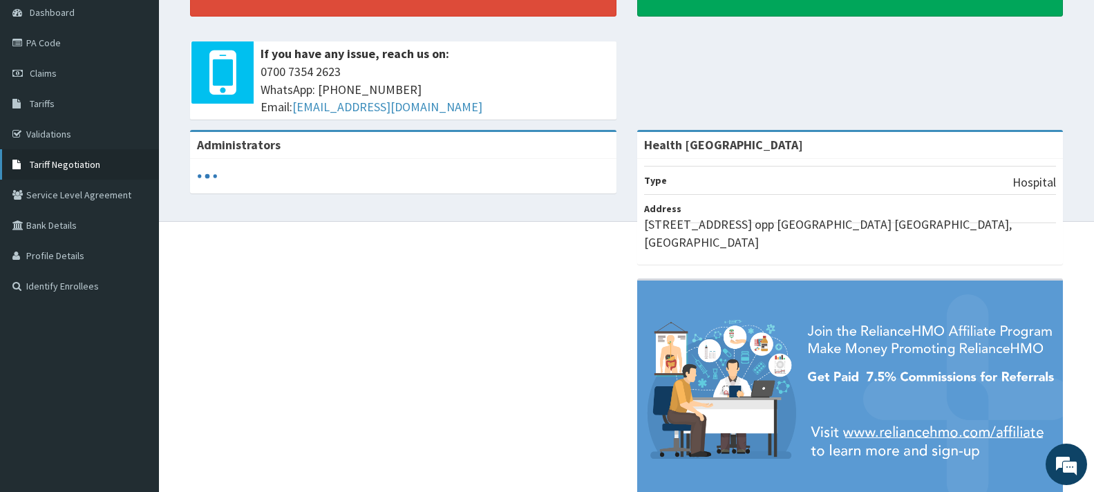
click at [45, 162] on span "Tariff Negotiation" at bounding box center [65, 164] width 71 height 12
